Goal: Task Accomplishment & Management: Manage account settings

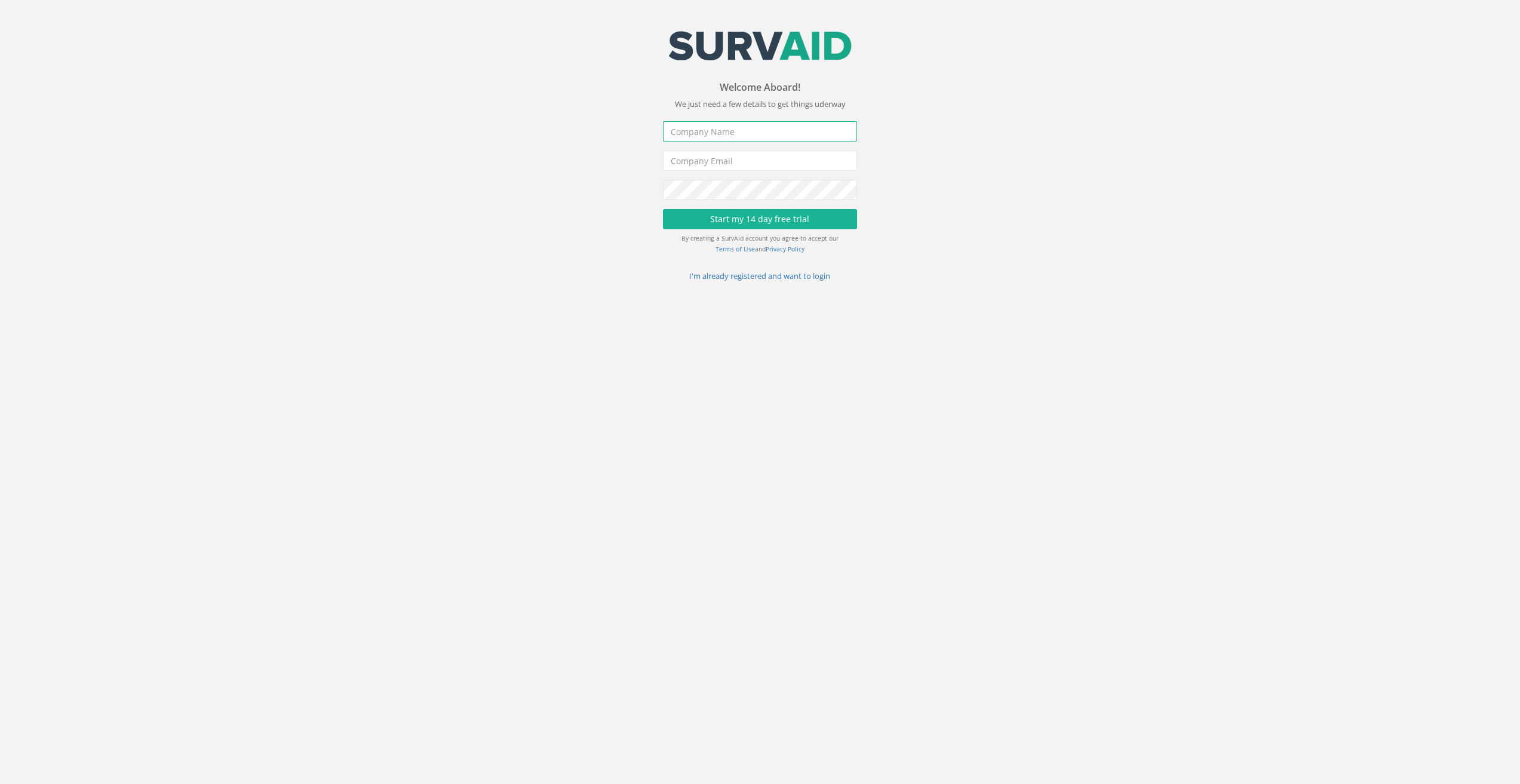
click at [723, 133] on input "text" at bounding box center [760, 131] width 194 height 20
click at [770, 277] on link "I'm already registered and want to login" at bounding box center [760, 275] width 141 height 11
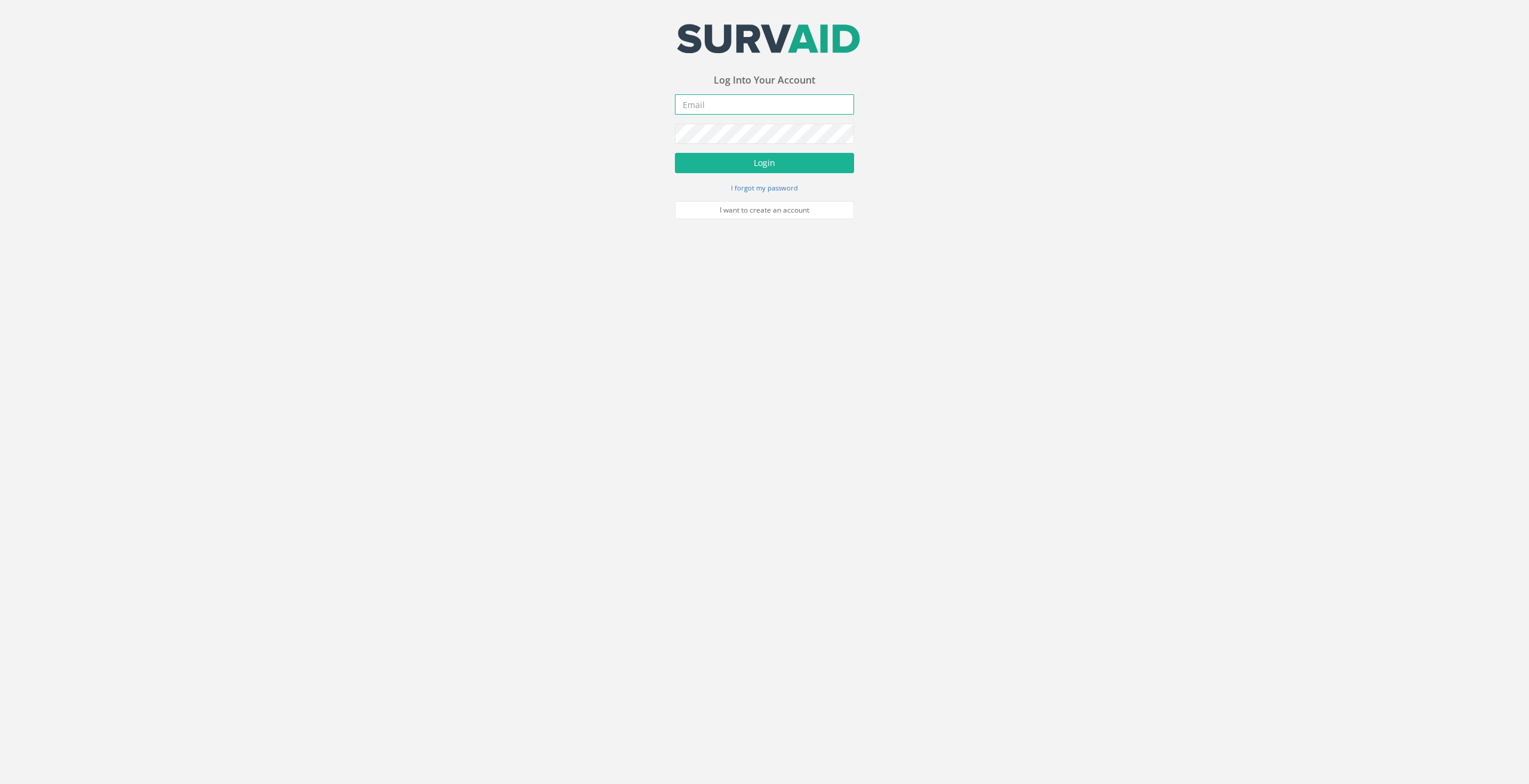
type input "[PERSON_NAME][EMAIL_ADDRESS][DOMAIN_NAME]"
click at [763, 164] on button "Login" at bounding box center [764, 162] width 179 height 20
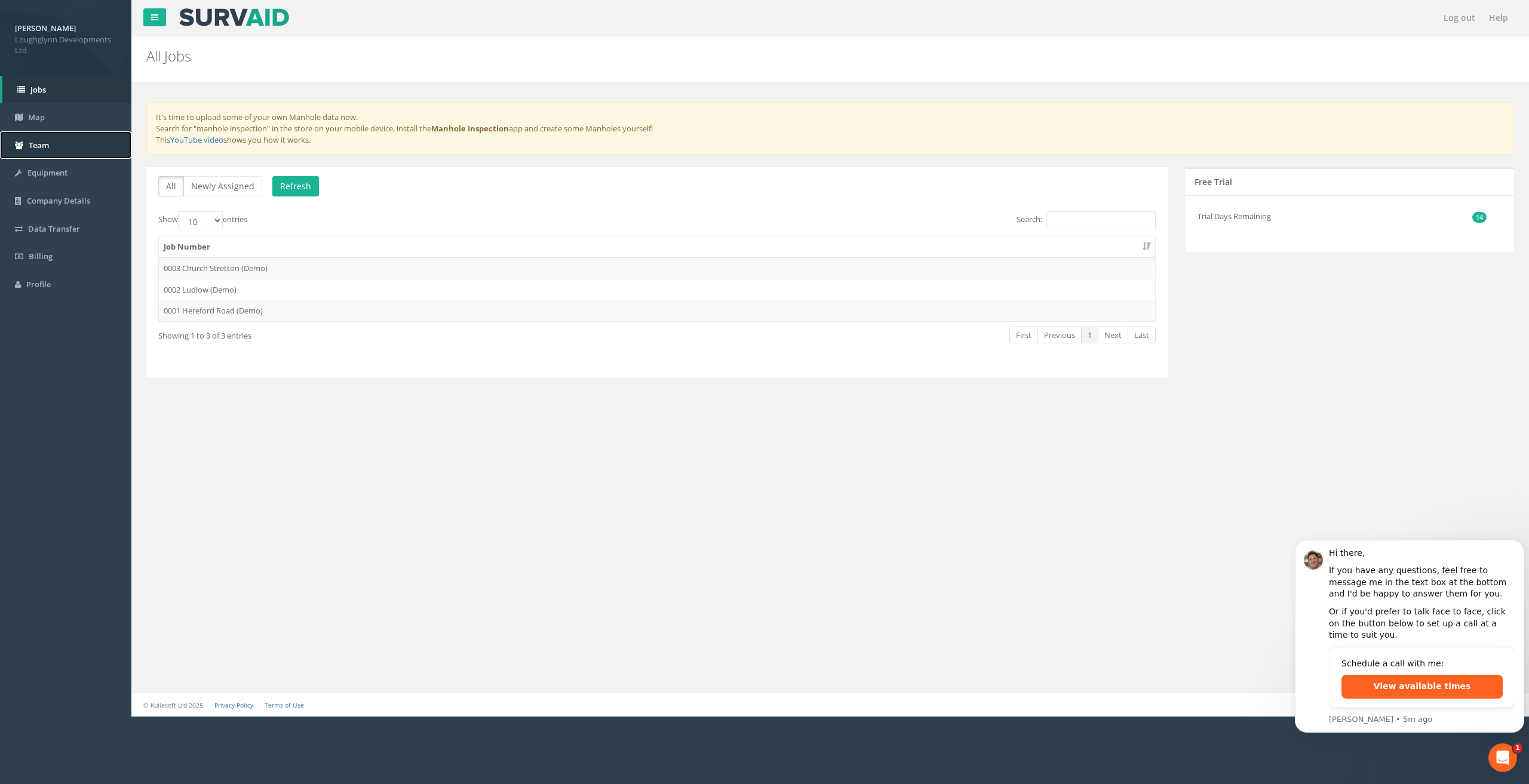
click at [49, 142] on span "Team" at bounding box center [38, 145] width 20 height 11
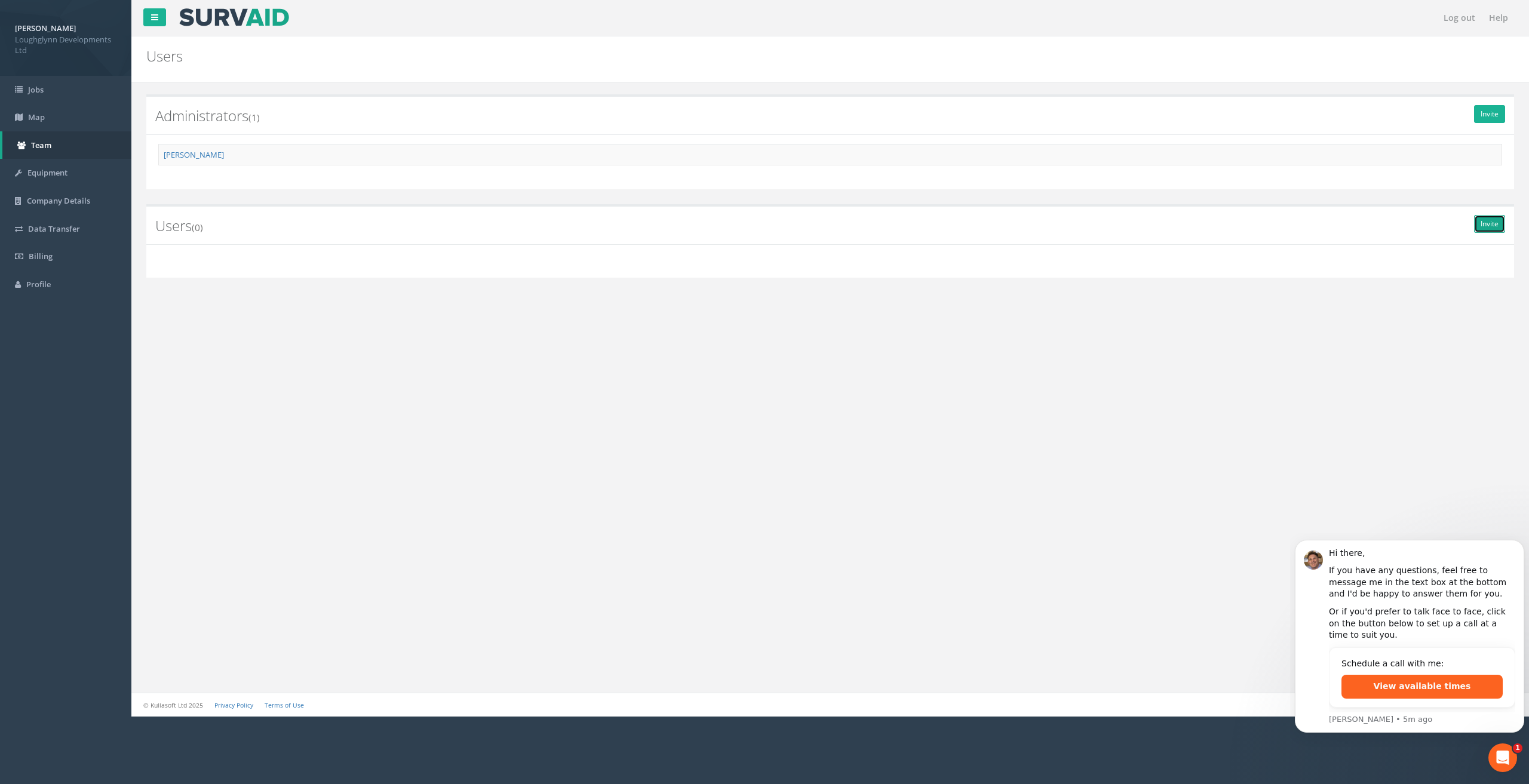
click at [1495, 222] on link "Invite" at bounding box center [1489, 223] width 31 height 18
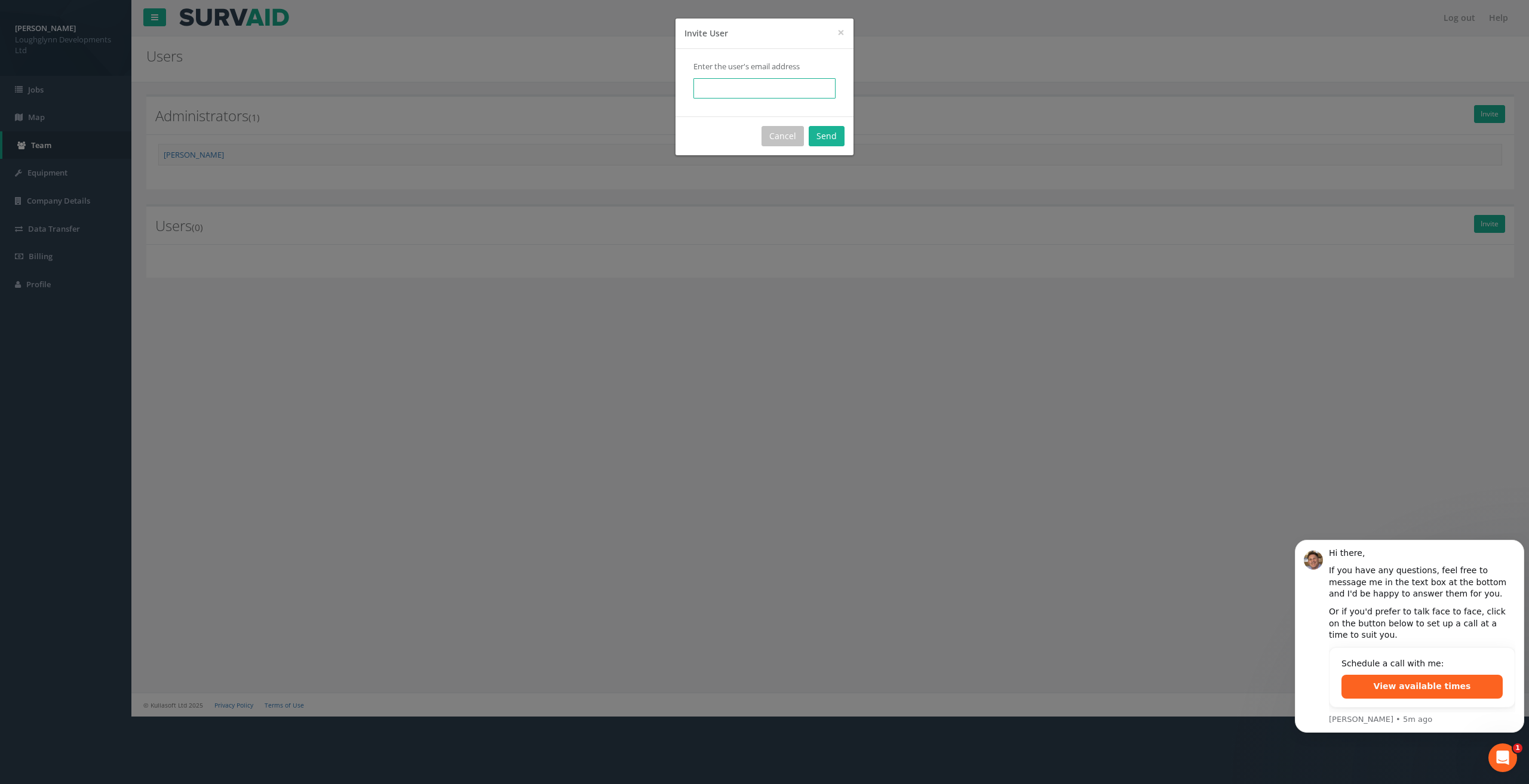
click at [774, 92] on input "email" at bounding box center [764, 88] width 142 height 20
type input "[EMAIL_ADDRESS][DOMAIN_NAME]"
click at [830, 133] on button "Send" at bounding box center [827, 136] width 36 height 20
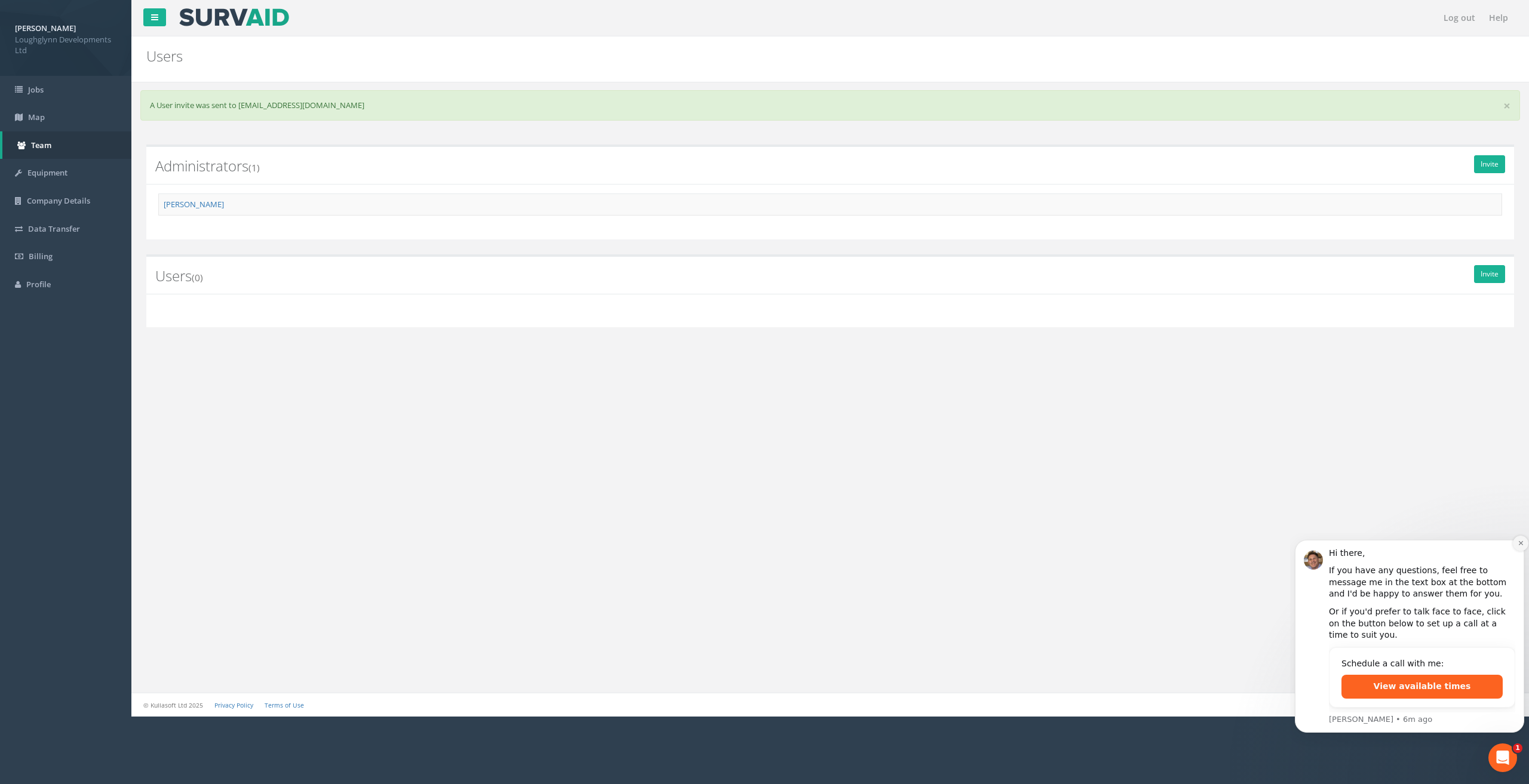
click at [1522, 551] on button "Dismiss notification" at bounding box center [1521, 544] width 16 height 16
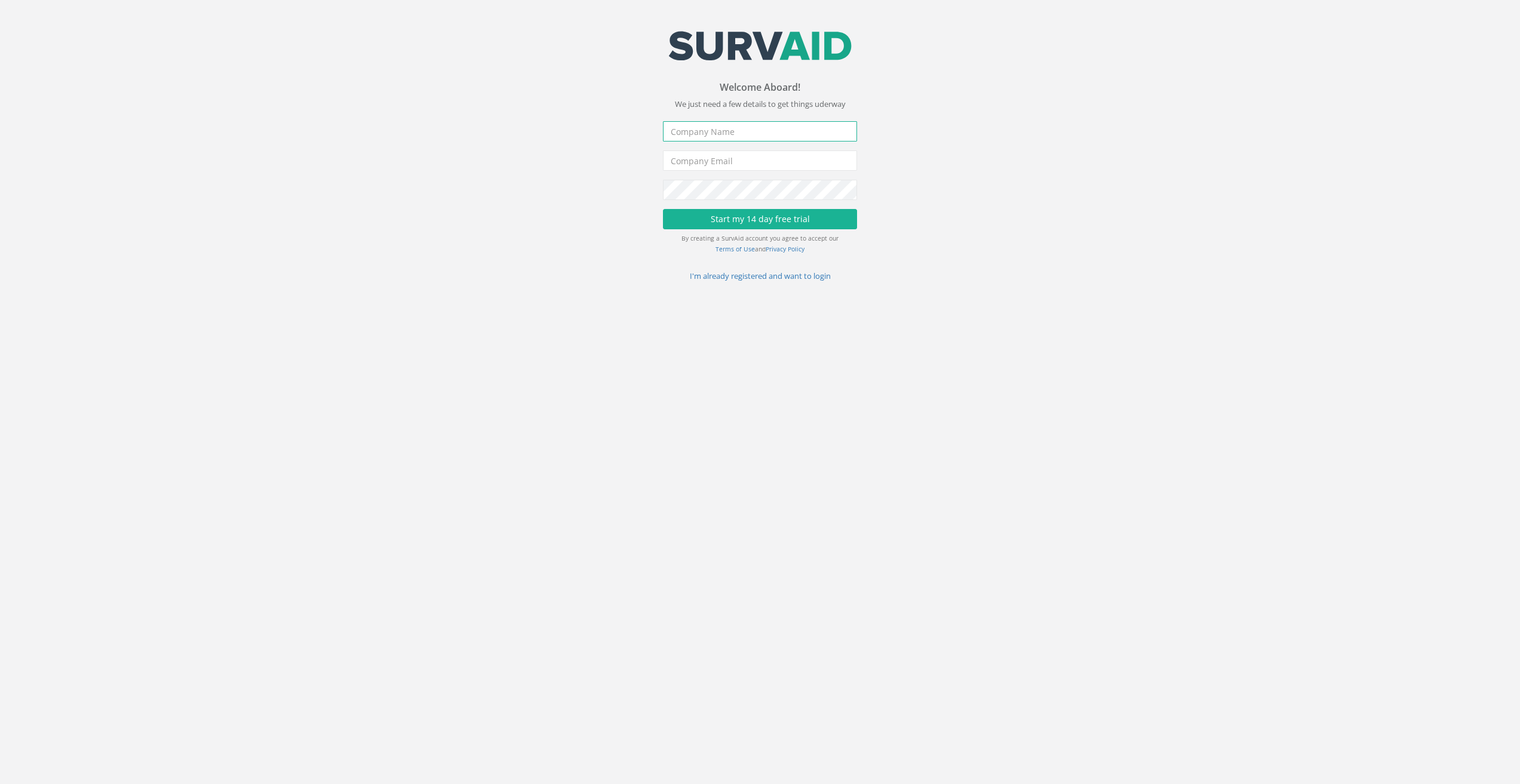
click at [726, 132] on input "text" at bounding box center [760, 131] width 194 height 20
type input "Loughglynn Developments Ltd"
click at [756, 160] on input "email" at bounding box center [760, 160] width 194 height 20
type input "[PERSON_NAME][EMAIL_ADDRESS][DOMAIN_NAME]"
click at [772, 224] on button "Start my 14 day free trial" at bounding box center [760, 219] width 194 height 20
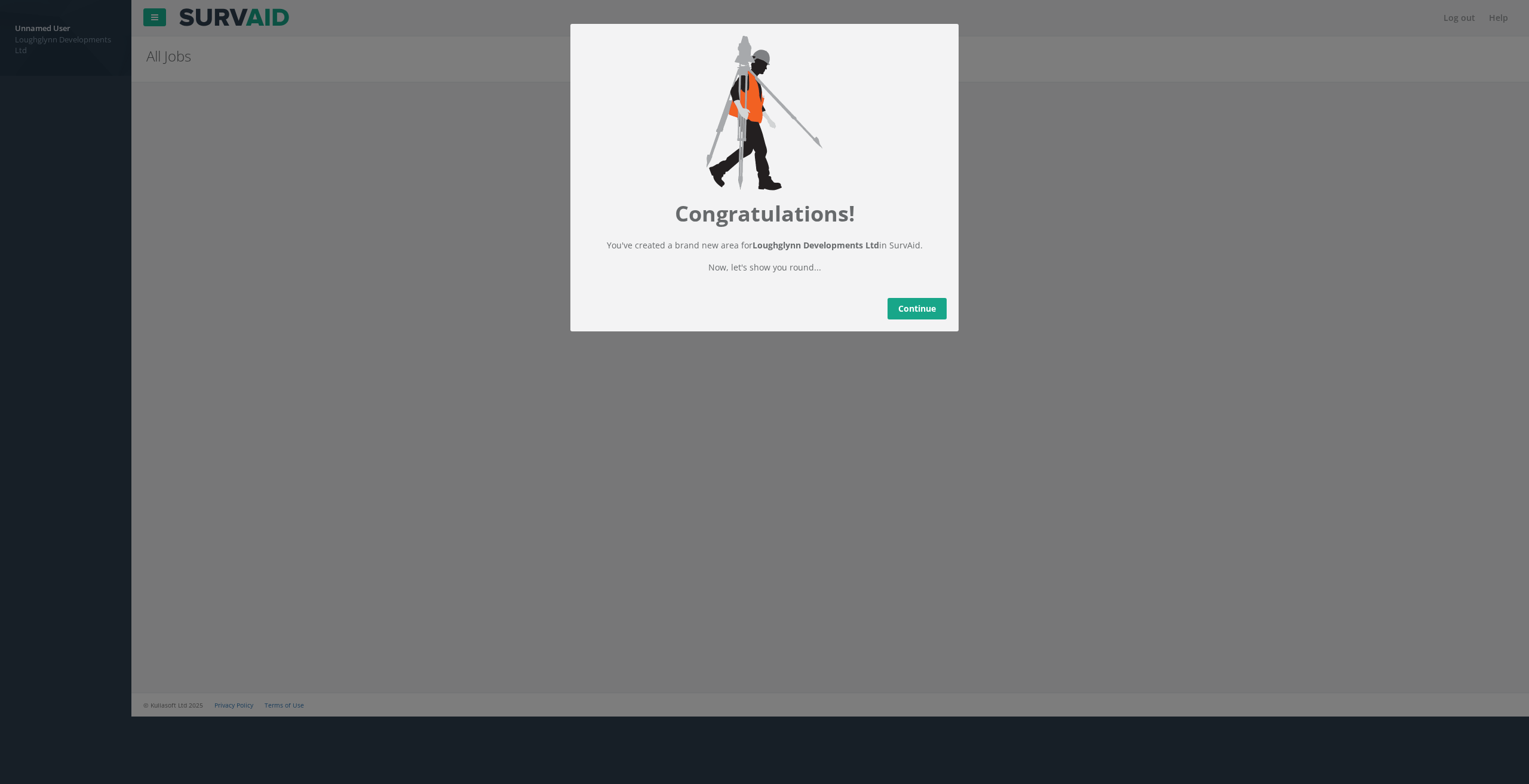
click at [930, 308] on div "Back Continue" at bounding box center [764, 308] width 389 height 46
click at [922, 314] on link "Continue" at bounding box center [916, 308] width 59 height 22
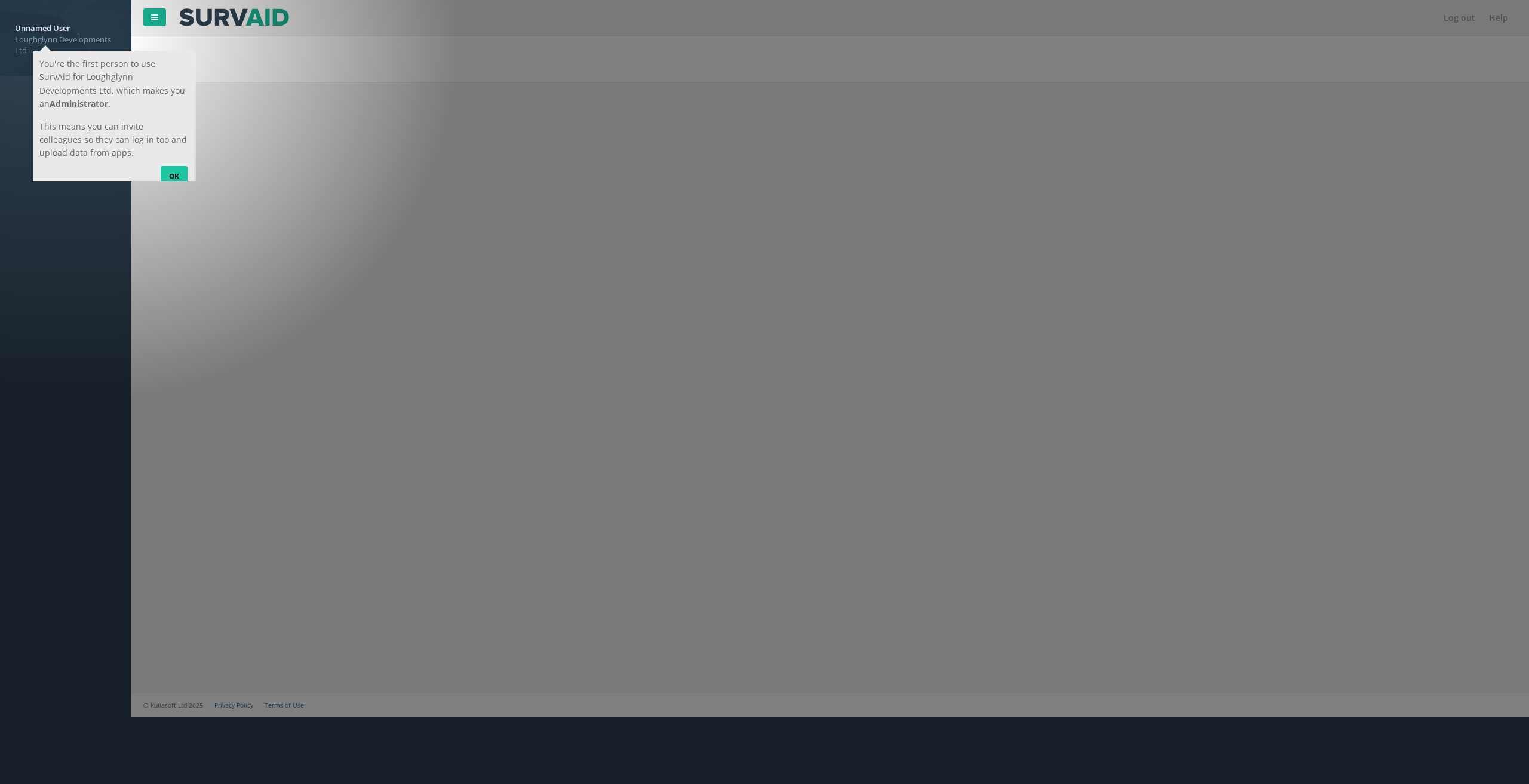
click at [171, 166] on link "OK" at bounding box center [173, 175] width 27 height 19
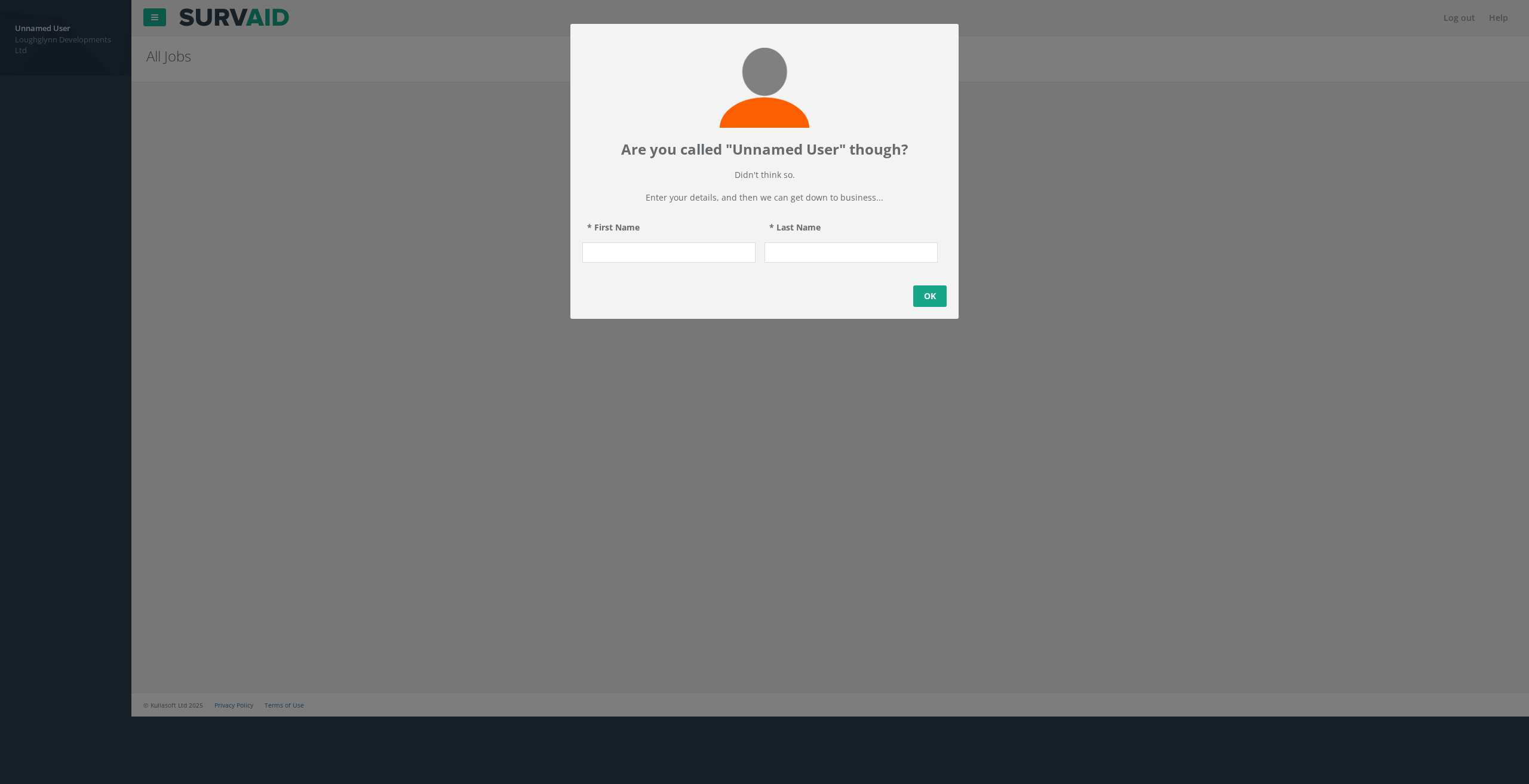
click at [638, 263] on input "* First Name" at bounding box center [669, 252] width 173 height 20
type input "Alan"
click at [874, 263] on input "* Last Name" at bounding box center [851, 252] width 173 height 20
type input "Hora"
click at [944, 307] on link "OK" at bounding box center [930, 296] width 34 height 22
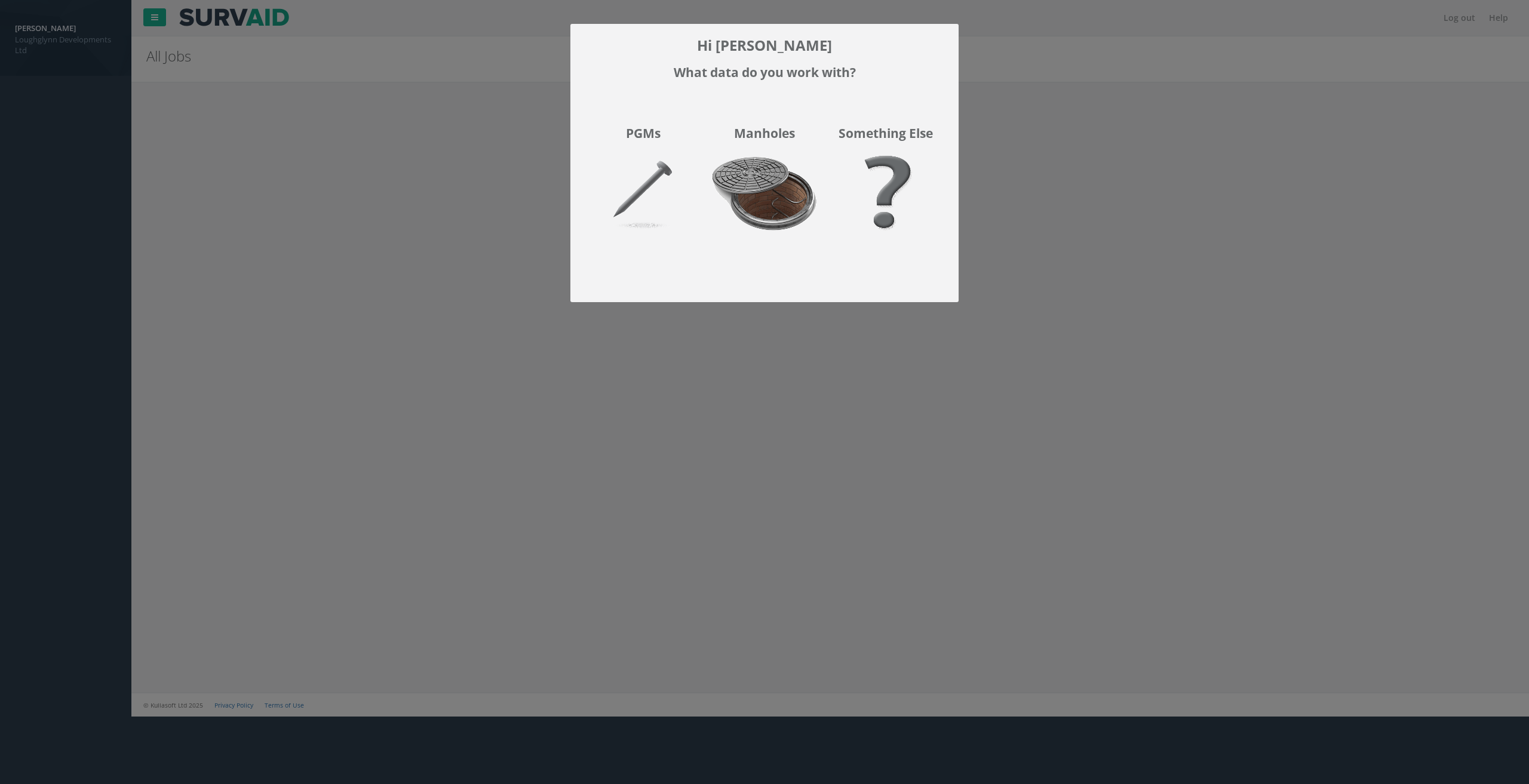
click at [774, 182] on img at bounding box center [764, 201] width 121 height 106
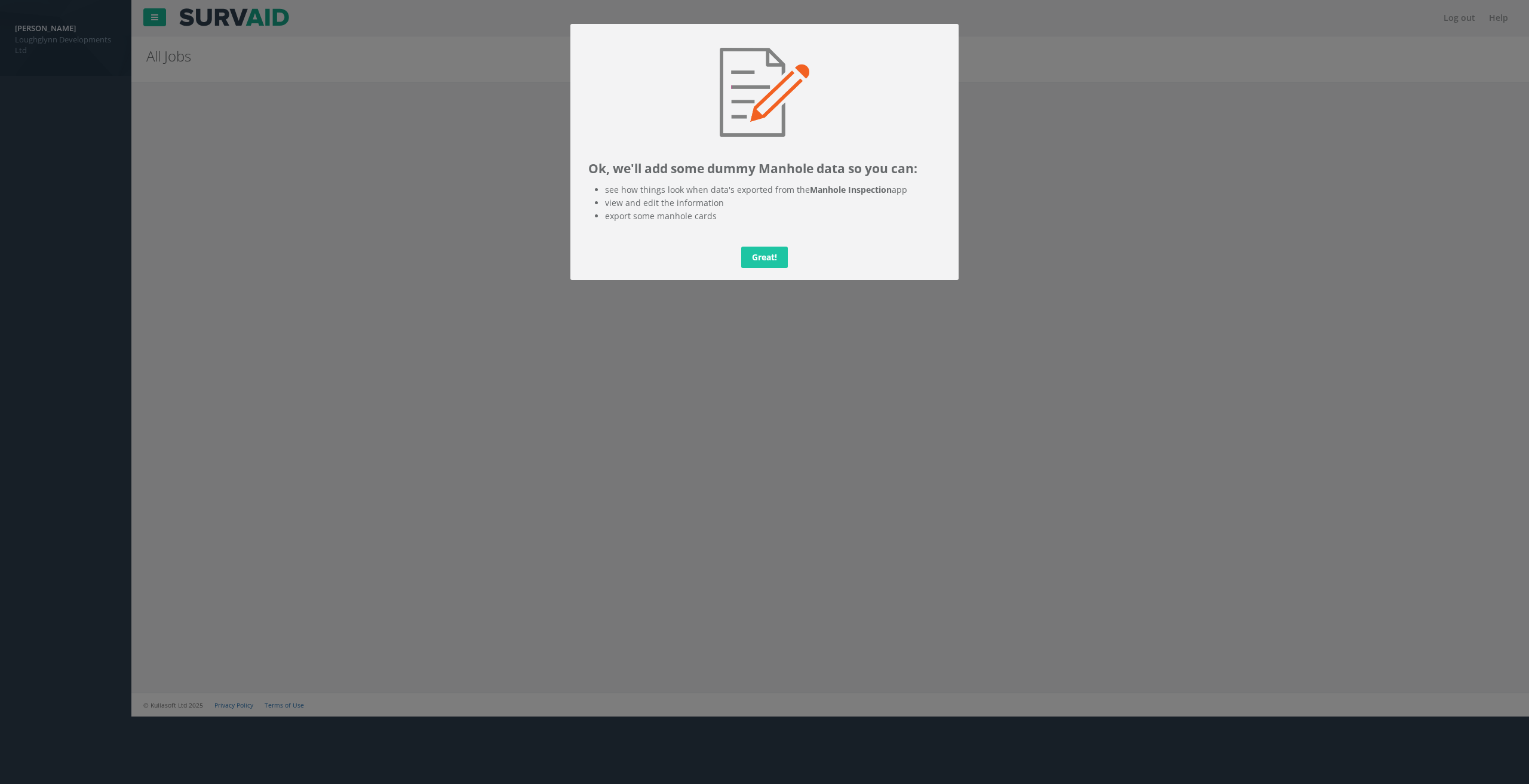
click at [770, 253] on link "Great!" at bounding box center [764, 257] width 47 height 22
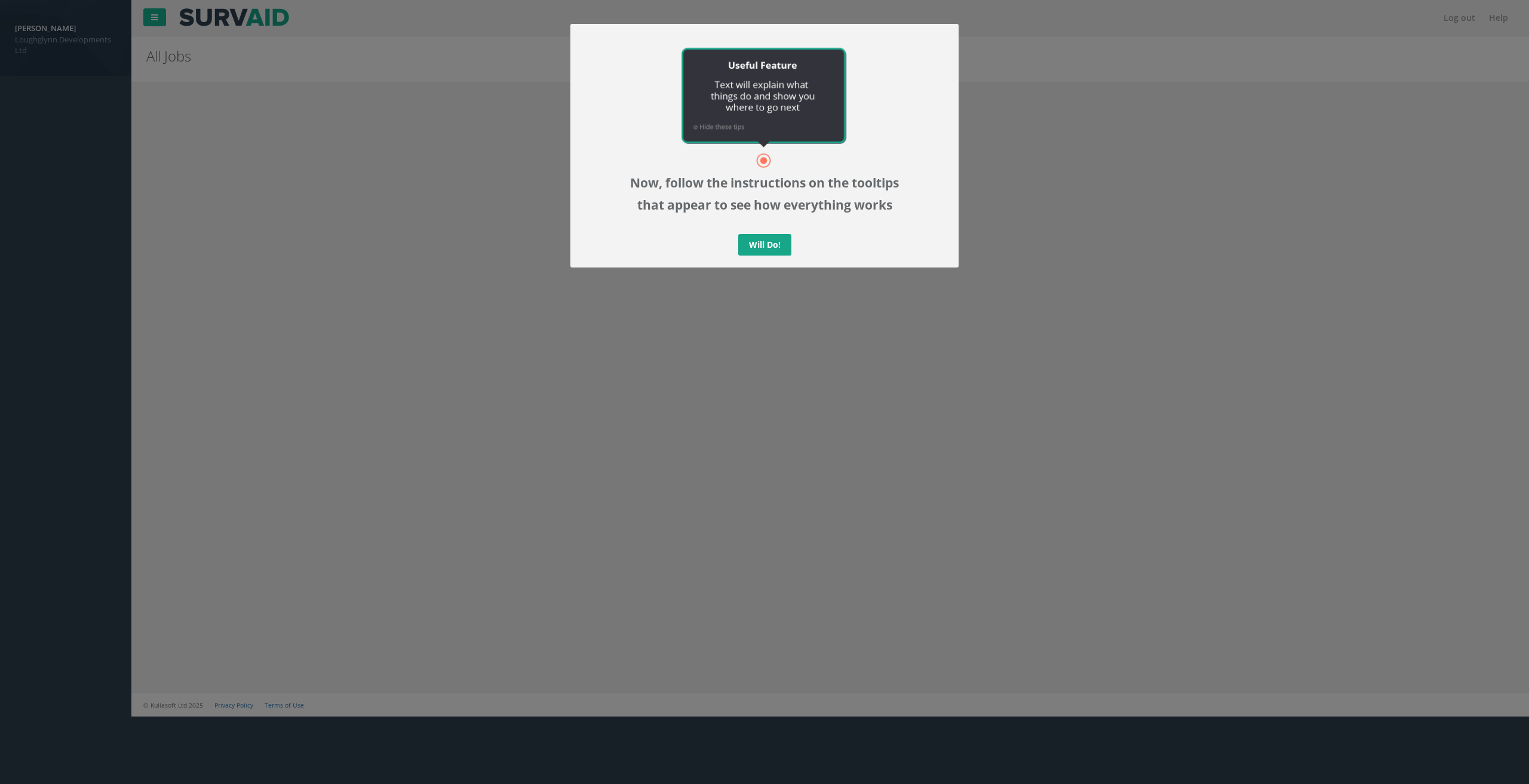
click at [772, 252] on link "Will Do!" at bounding box center [764, 244] width 53 height 22
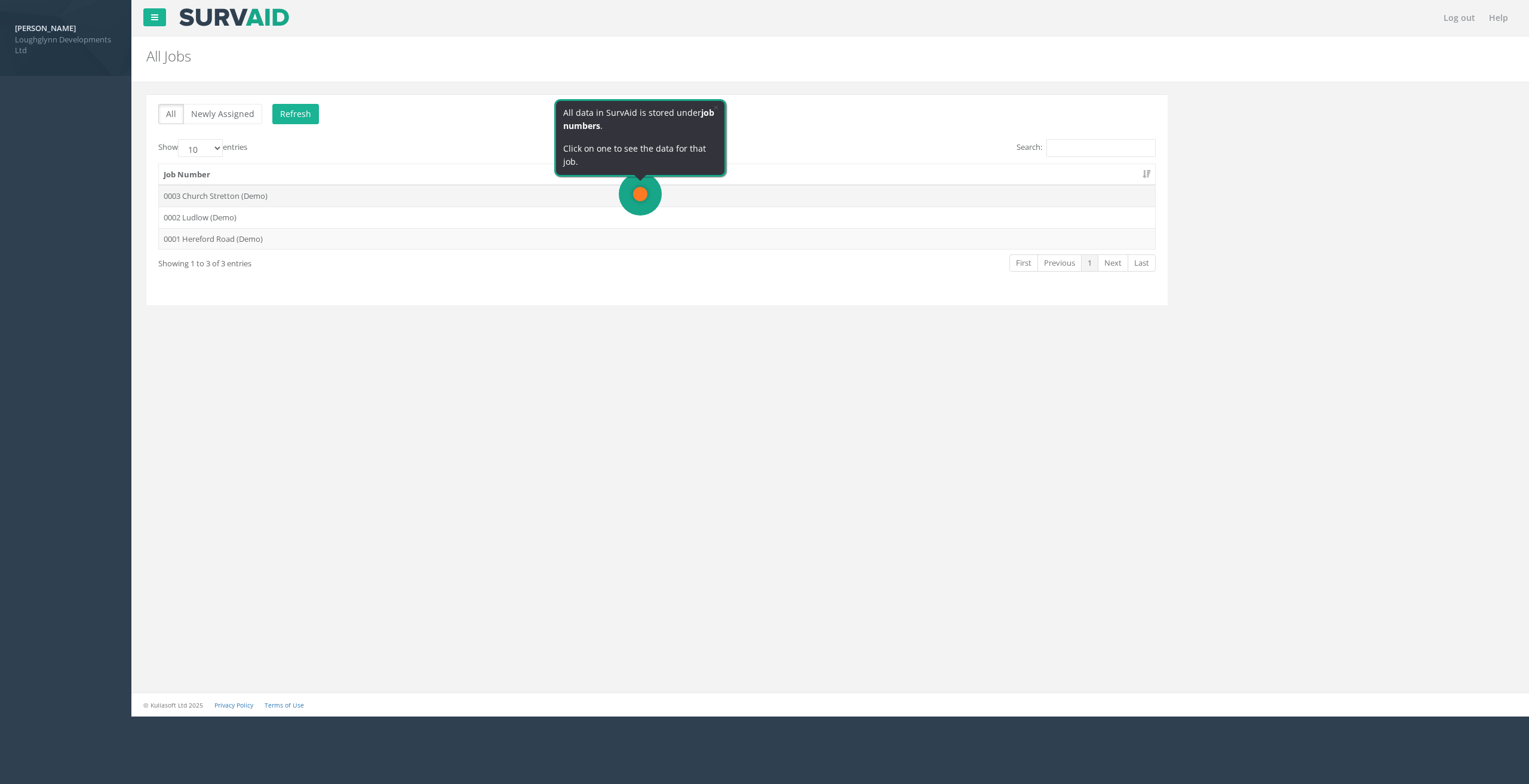
click at [255, 196] on td "0003 Church Stretton (Demo)" at bounding box center [657, 196] width 996 height 22
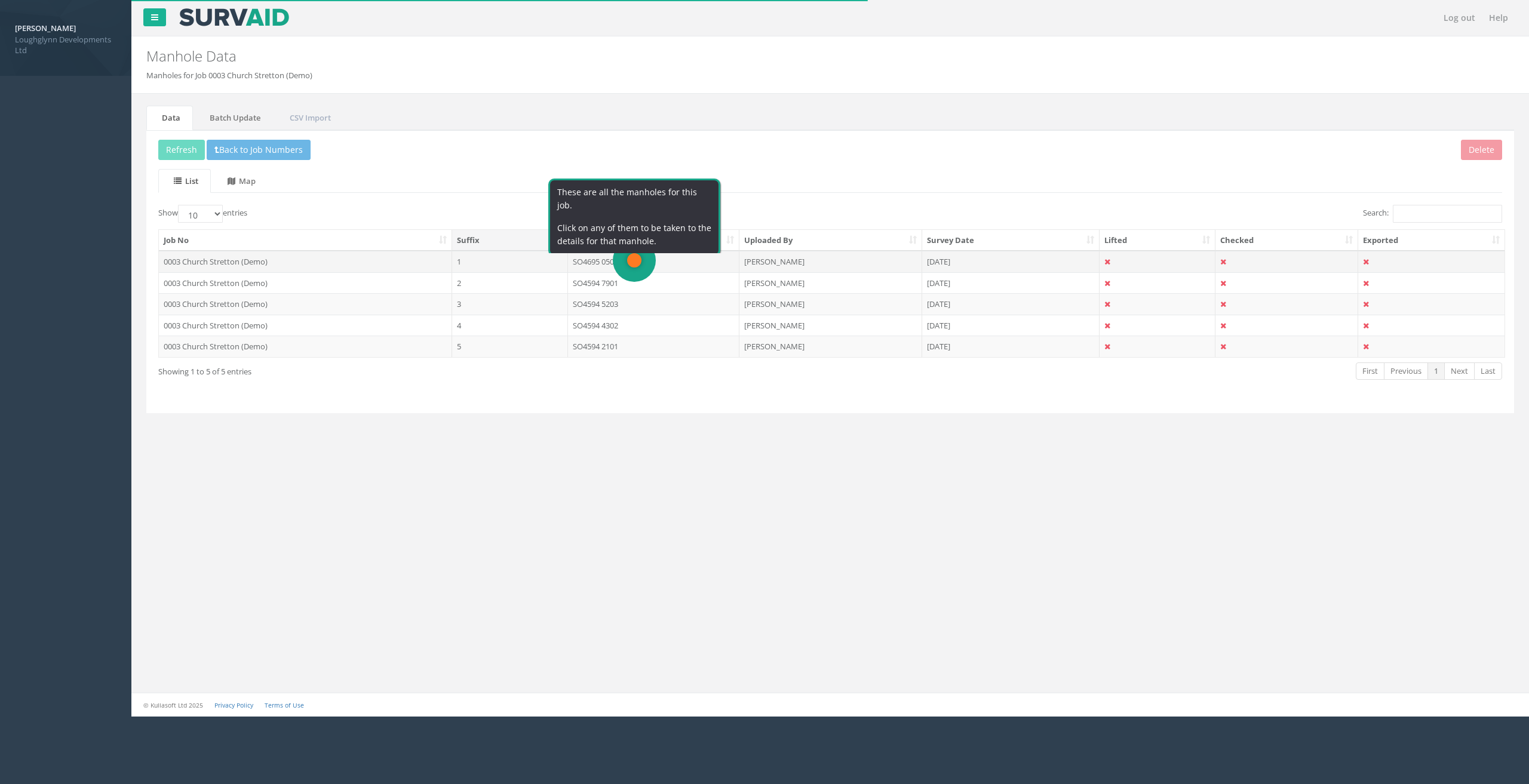
click at [243, 260] on td "0003 Church Stretton (Demo)" at bounding box center [305, 262] width 293 height 22
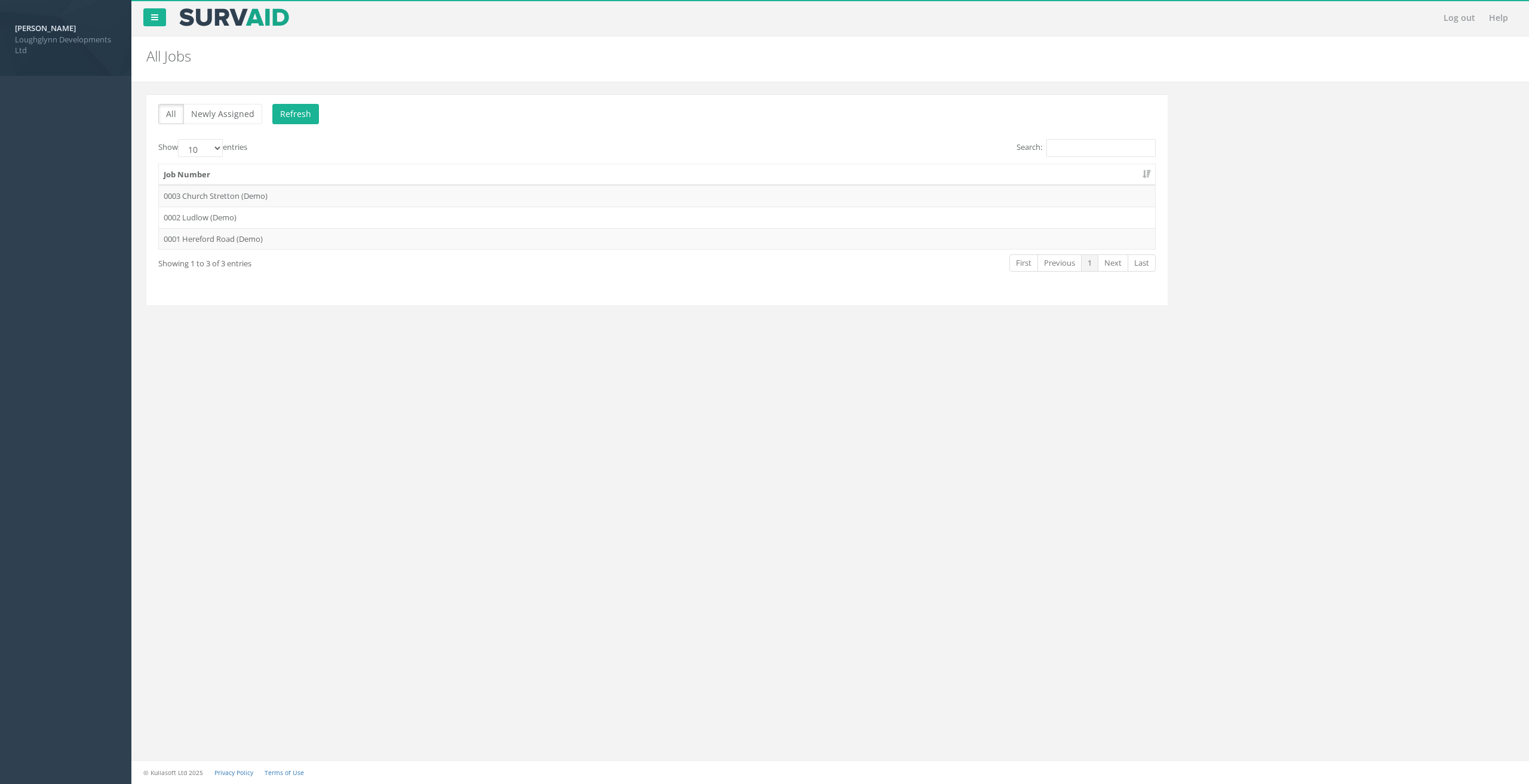
click at [171, 18] on nav "Log out Help" at bounding box center [830, 18] width 1398 height 36
click at [161, 18] on link at bounding box center [155, 17] width 22 height 18
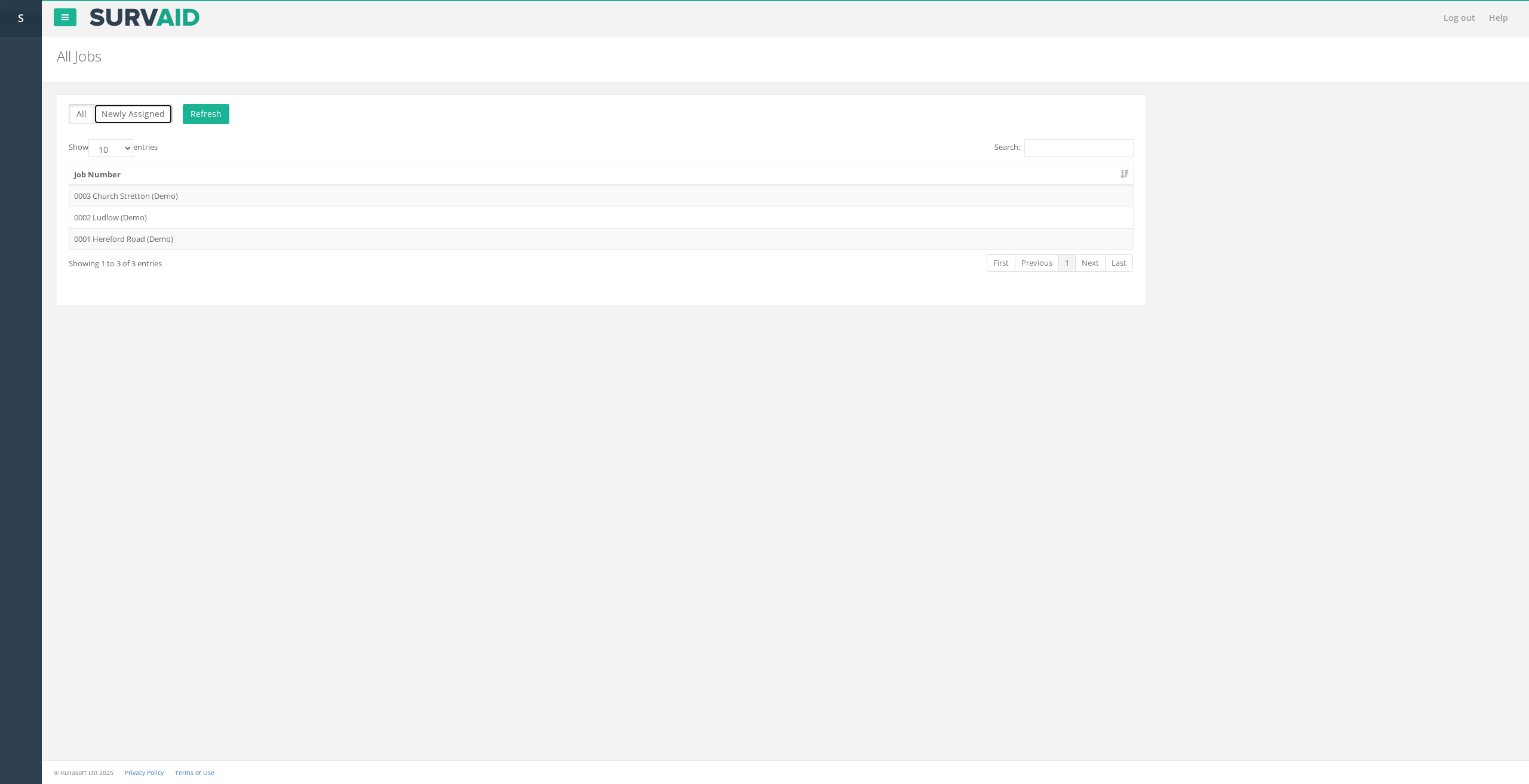
click at [136, 108] on button "Newly Assigned" at bounding box center [133, 114] width 79 height 20
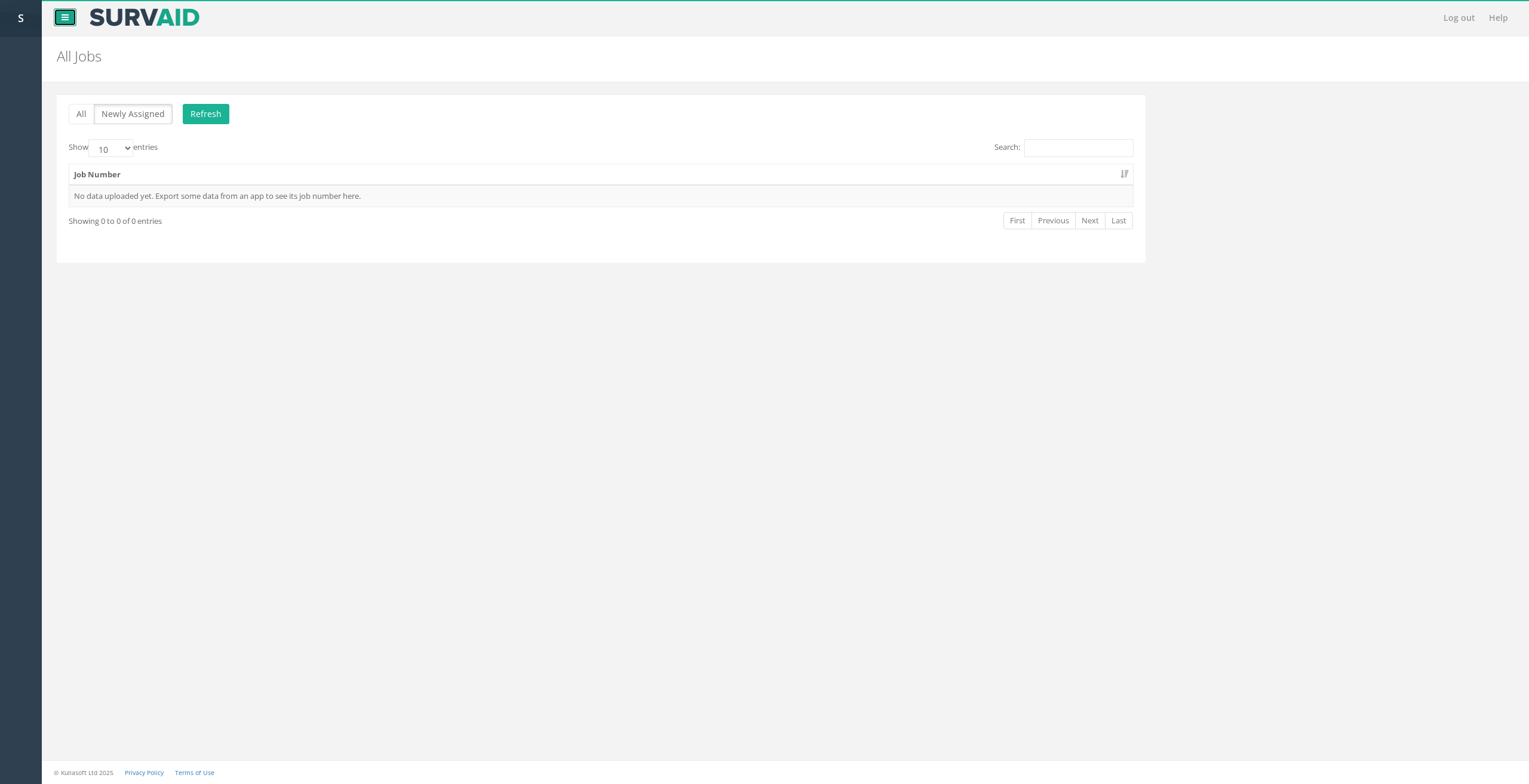
click at [66, 22] on link at bounding box center [65, 17] width 22 height 18
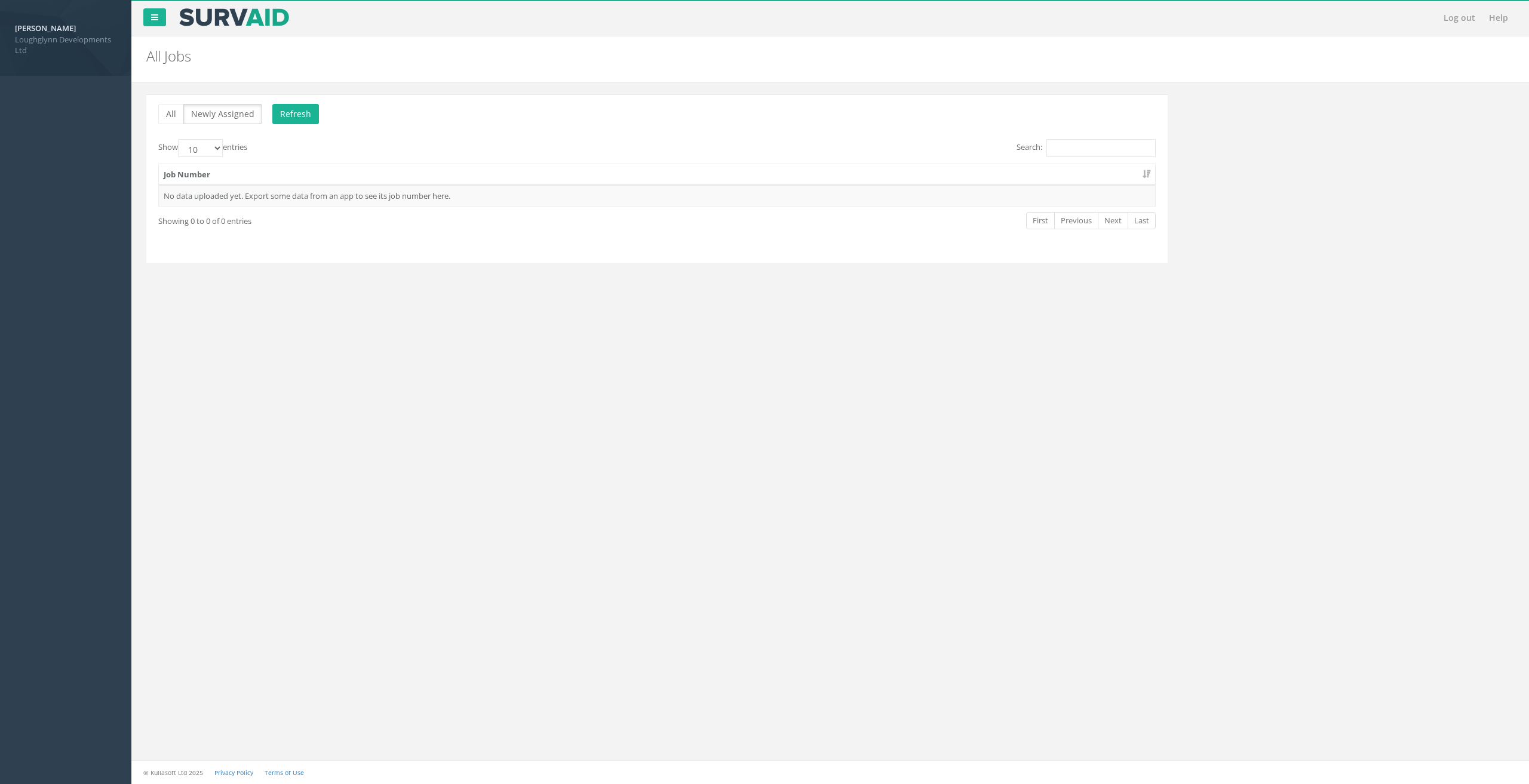
click at [54, 34] on span "Loughglynn Developments Ltd" at bounding box center [66, 45] width 102 height 22
click at [25, 43] on span "Loughglynn Developments Ltd" at bounding box center [66, 45] width 102 height 22
click at [28, 28] on strong "[PERSON_NAME]" at bounding box center [46, 28] width 61 height 11
click at [275, 18] on image at bounding box center [234, 17] width 112 height 18
click at [159, 16] on link at bounding box center [155, 17] width 22 height 18
